Goal: Task Accomplishment & Management: Complete application form

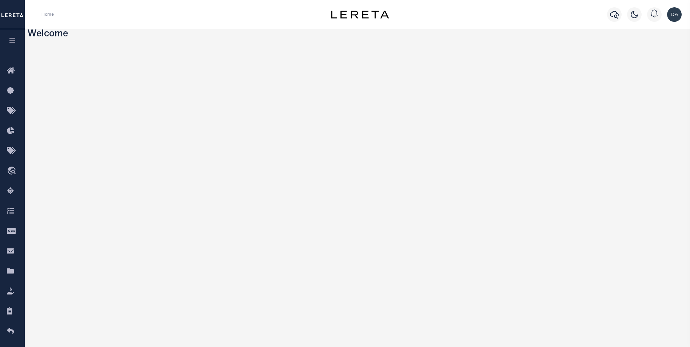
click at [14, 43] on icon "button" at bounding box center [12, 40] width 8 height 7
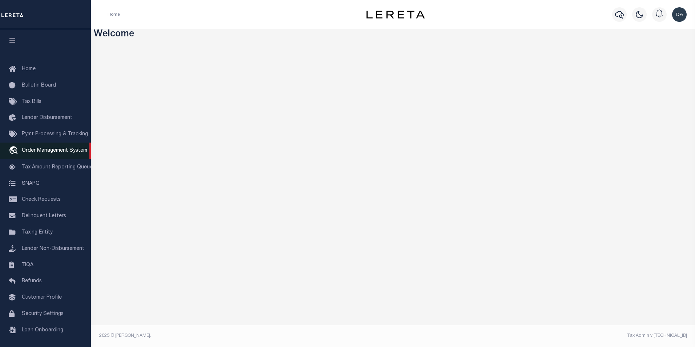
click at [64, 150] on span "Order Management System" at bounding box center [54, 150] width 65 height 5
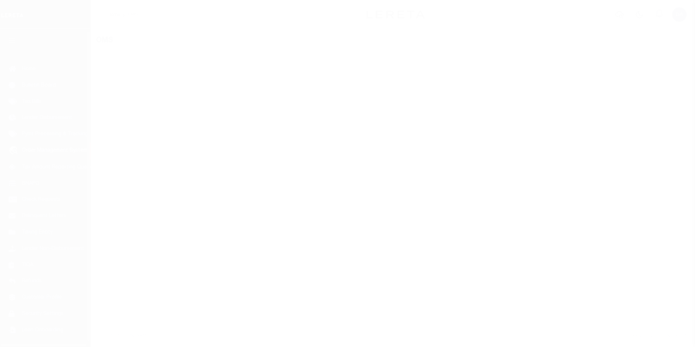
scroll to position [7, 0]
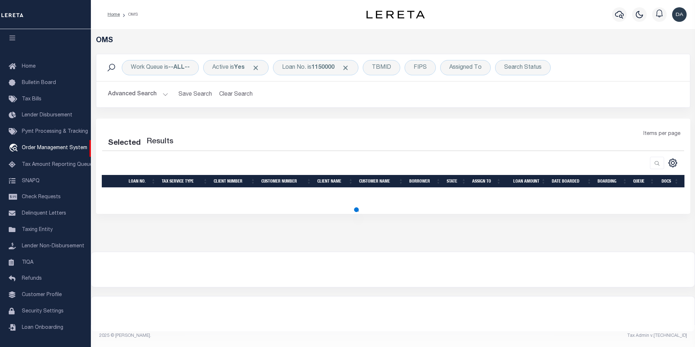
select select "200"
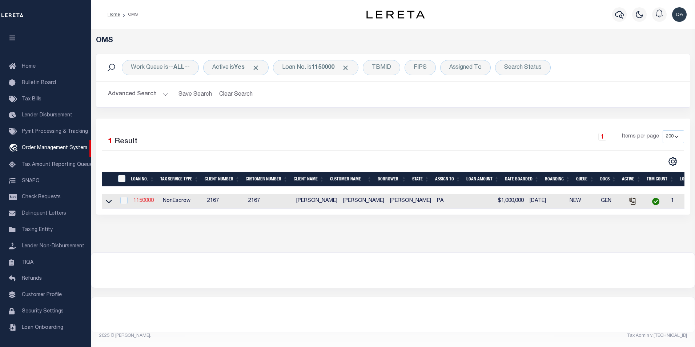
click at [144, 201] on link "1150000" at bounding box center [143, 200] width 20 height 5
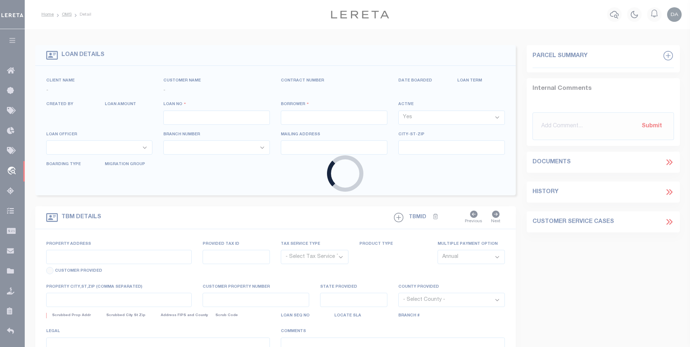
type input "1150000"
type input "[PERSON_NAME]"
select select
type input "[DATE]"
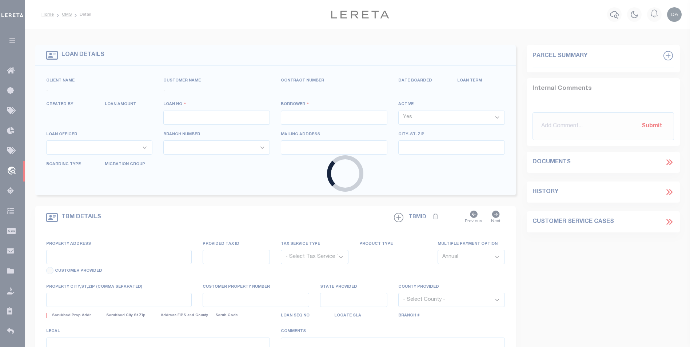
select select "10"
select select "NonEscrow"
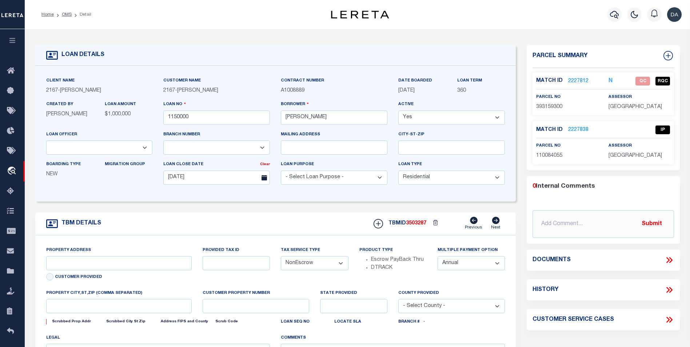
type input "[STREET_ADDRESS]"
select select
type input "[GEOGRAPHIC_DATA] [GEOGRAPHIC_DATA] 19148-4608"
type input "PA"
select select
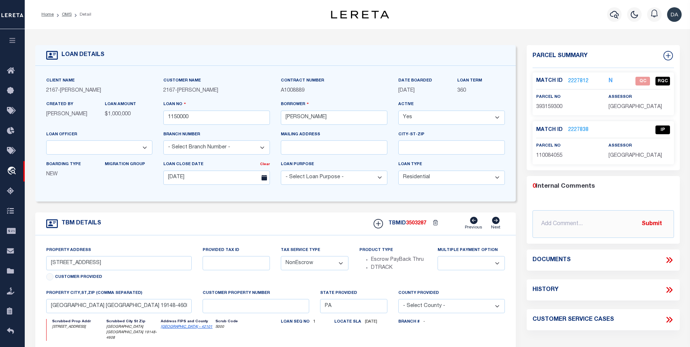
click at [668, 261] on icon at bounding box center [668, 259] width 9 height 9
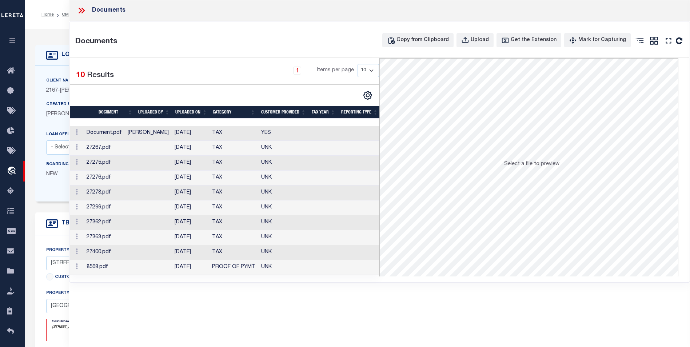
click at [125, 133] on td "Document.pdf" at bounding box center [104, 133] width 41 height 15
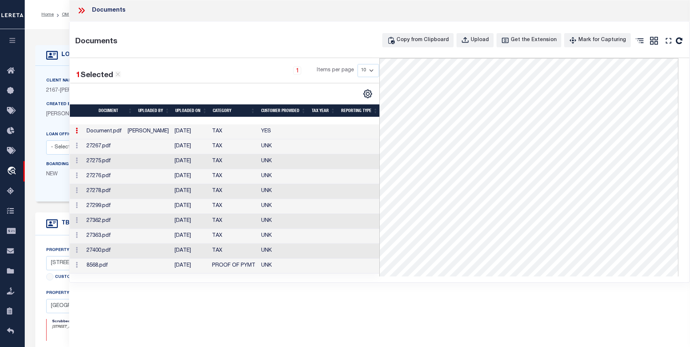
click at [391, 303] on div "Documents Documents Copy from Clipboard Upload Get the Extension Mark for Captu…" at bounding box center [379, 163] width 621 height 327
click at [469, 40] on icon "button" at bounding box center [465, 40] width 8 height 8
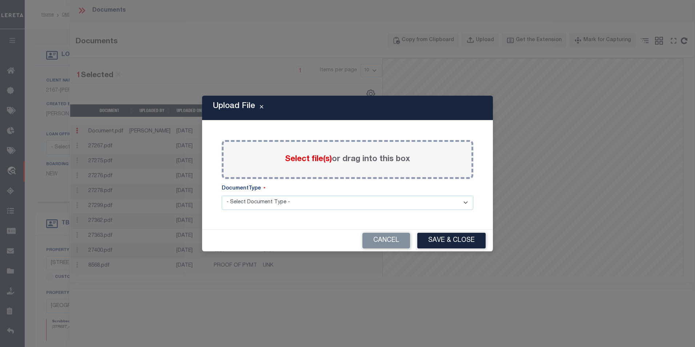
click at [304, 163] on span "Select file(s)" at bounding box center [308, 159] width 47 height 8
click at [0, 0] on input "Select file(s) or drag into this box" at bounding box center [0, 0] width 0 height 0
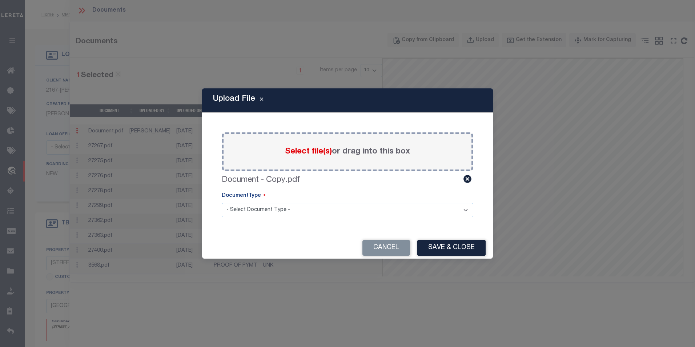
click at [286, 208] on select "- Select Document Type - LEGAL TAX SERVICE DOCUMENTS" at bounding box center [348, 210] width 252 height 14
select select "TAX"
click at [222, 203] on select "- Select Document Type - LEGAL TAX SERVICE DOCUMENTS" at bounding box center [348, 210] width 252 height 14
click at [449, 248] on button "Save & Close" at bounding box center [451, 248] width 68 height 16
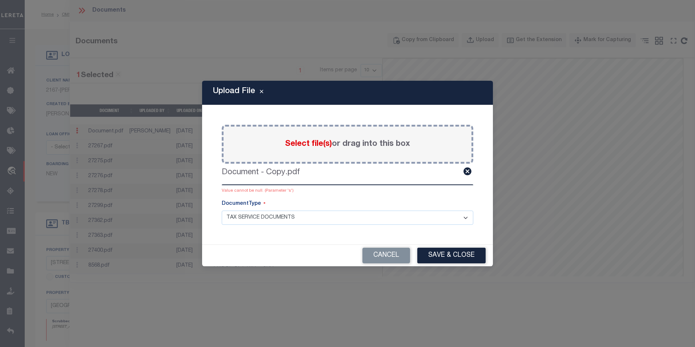
click at [211, 246] on div "Cancel Save & Close" at bounding box center [347, 255] width 291 height 21
click at [465, 257] on button "Save & Close" at bounding box center [451, 256] width 68 height 16
click at [221, 230] on div "Paste copied image or file into this box Select file(s) or drag into this box D…" at bounding box center [347, 175] width 273 height 122
